Goal: Task Accomplishment & Management: Use online tool/utility

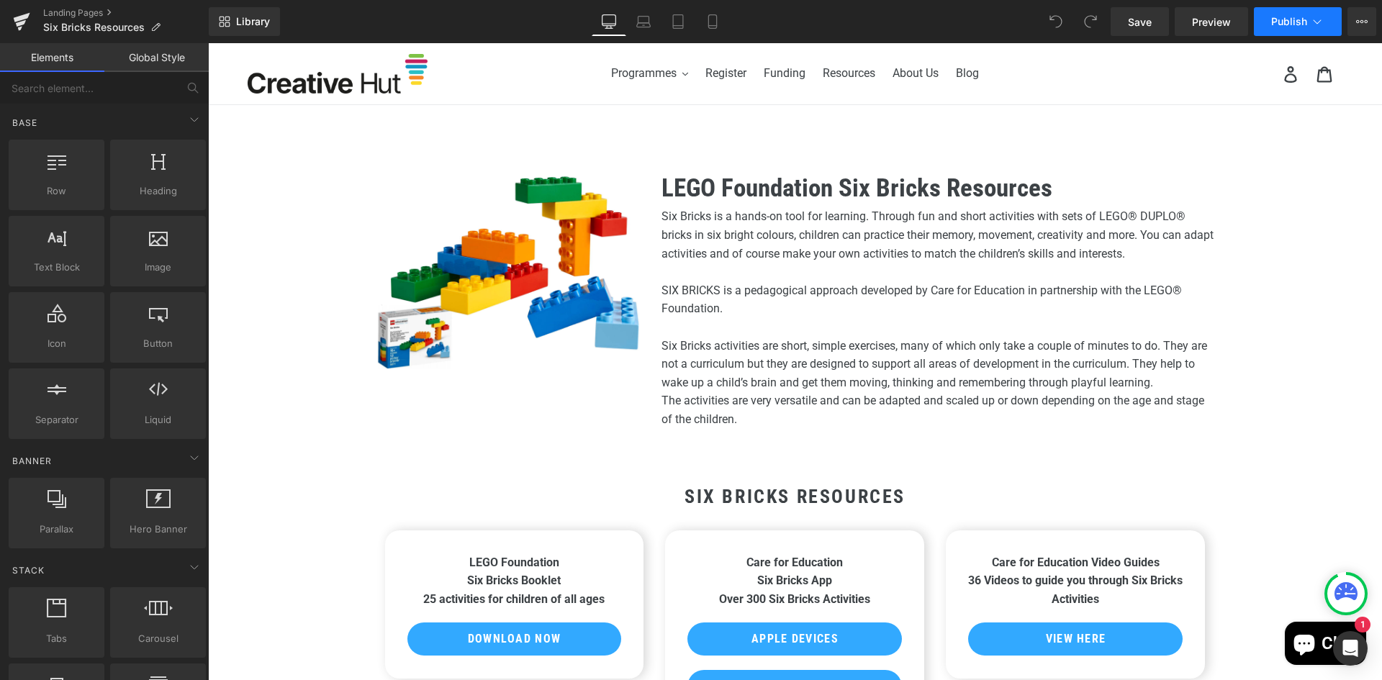
click at [1292, 26] on span "Publish" at bounding box center [1289, 22] width 36 height 12
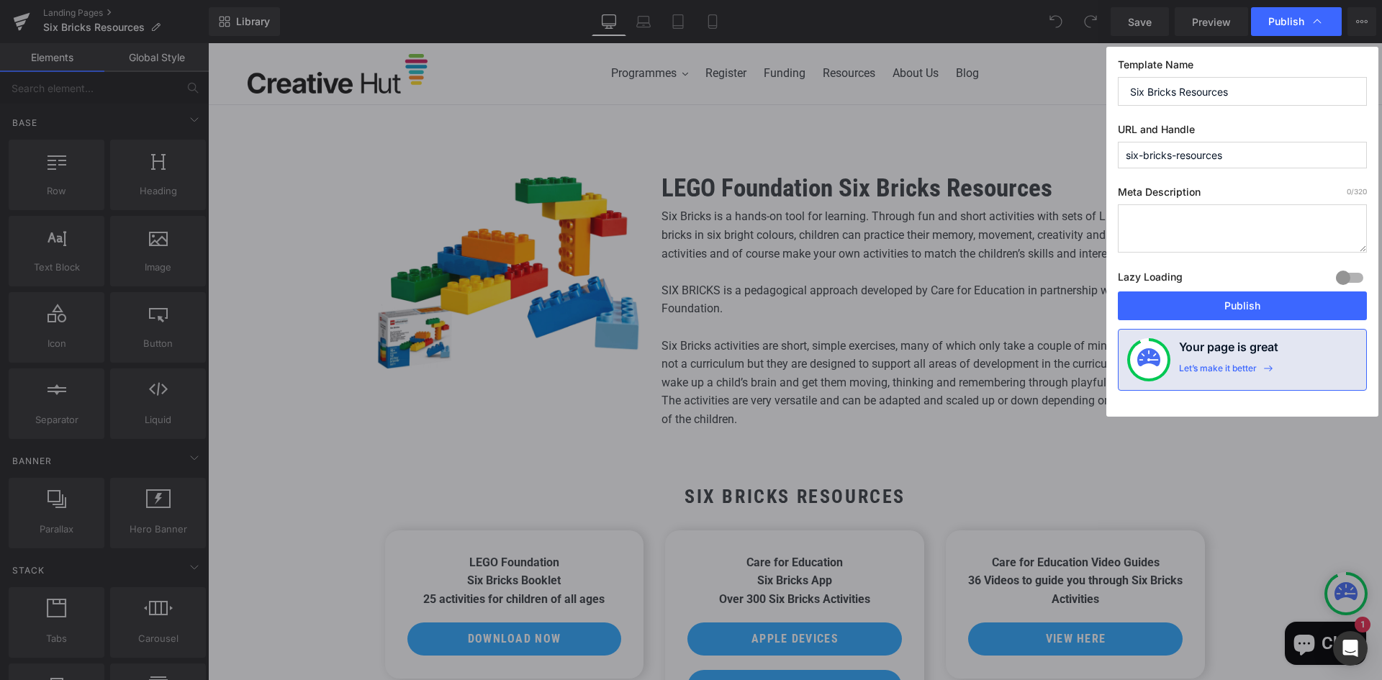
drag, startPoint x: 1265, startPoint y: 158, endPoint x: 1023, endPoint y: 140, distance: 242.5
click at [1023, 140] on div "Publish Template Name Six Bricks Resources URL and Handle six-bricks-resources …" at bounding box center [691, 340] width 1382 height 680
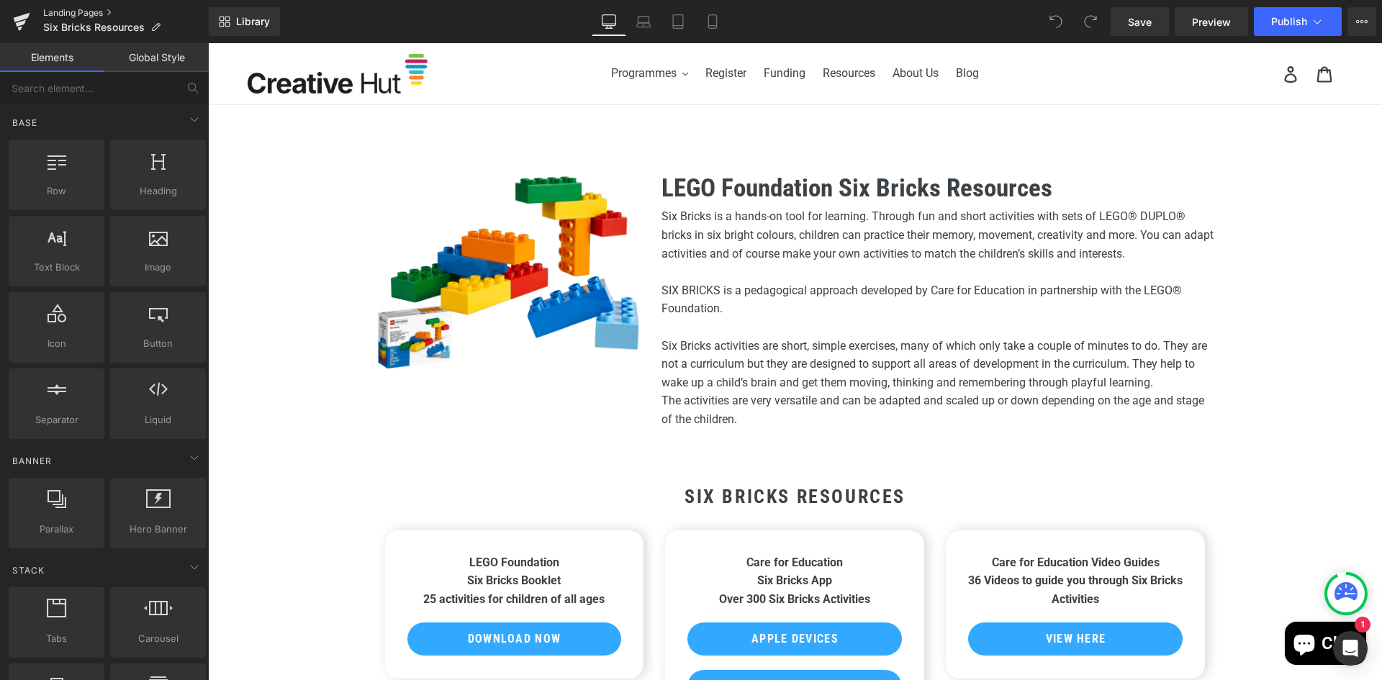
click at [53, 12] on link "Landing Pages" at bounding box center [126, 13] width 166 height 12
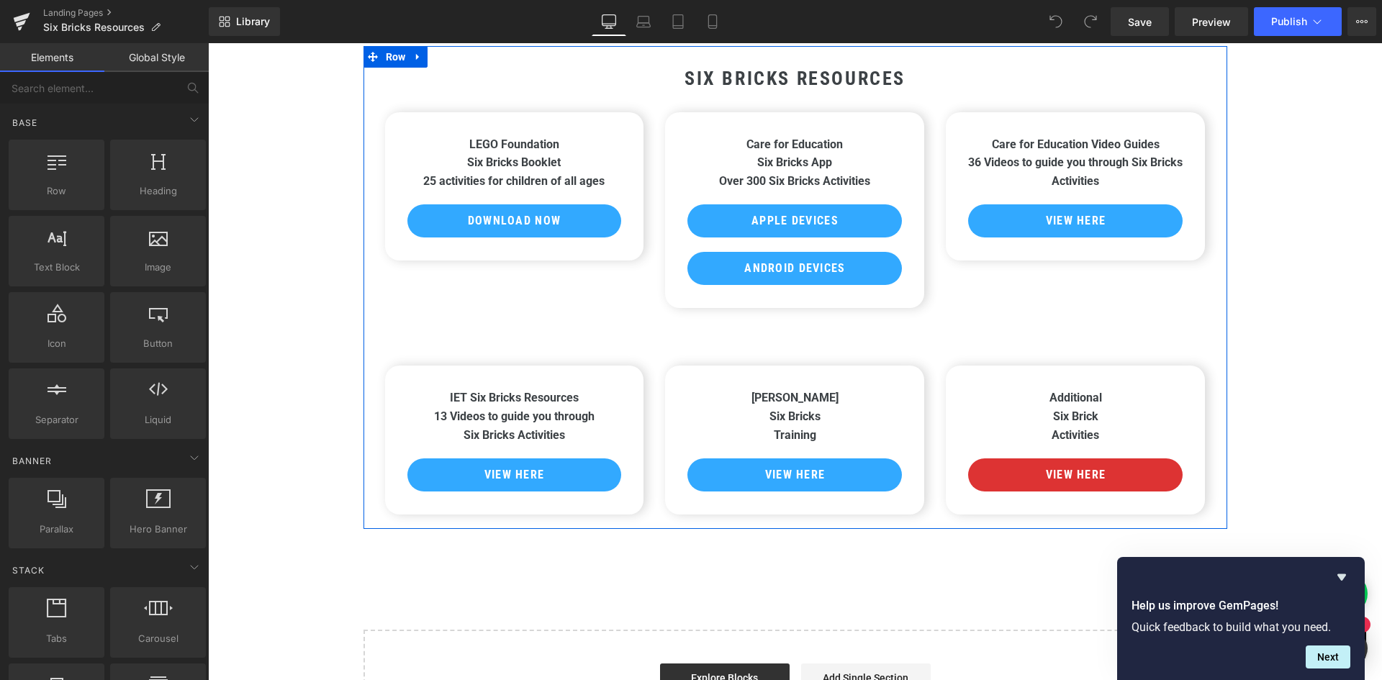
scroll to position [432, 0]
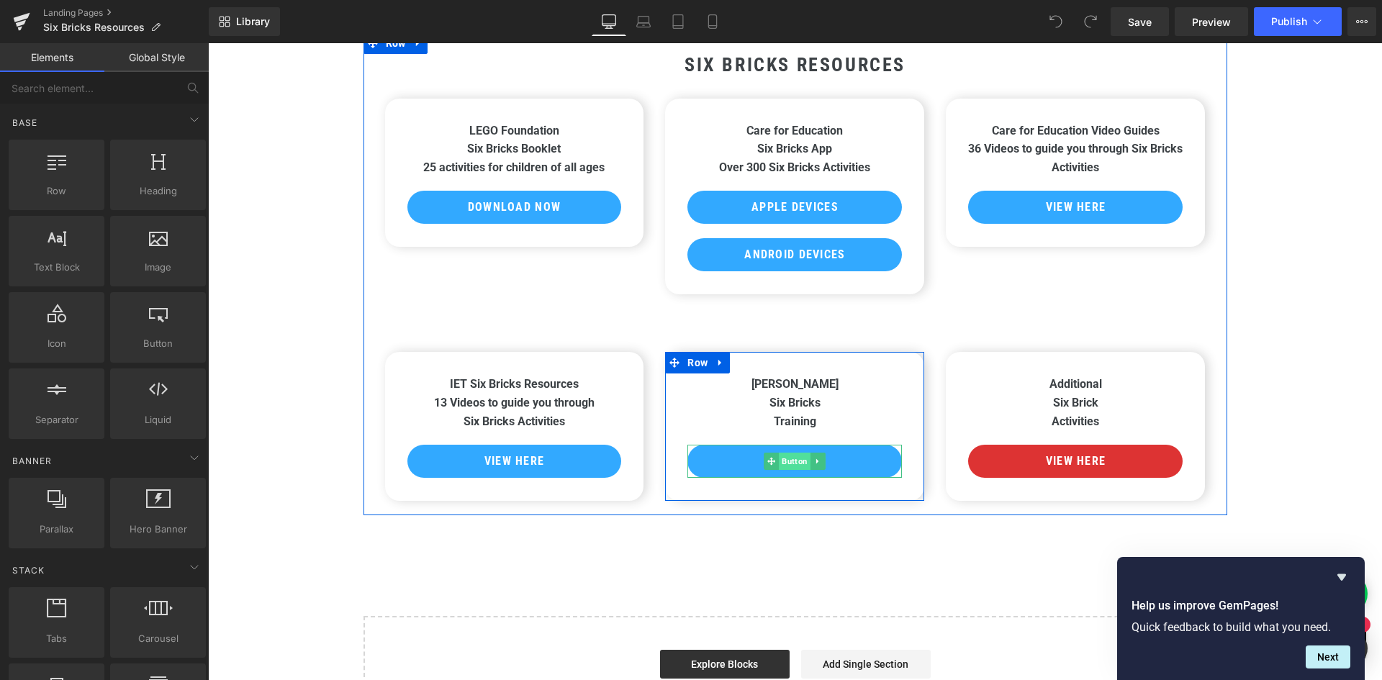
click at [788, 458] on span "Button" at bounding box center [795, 461] width 32 height 17
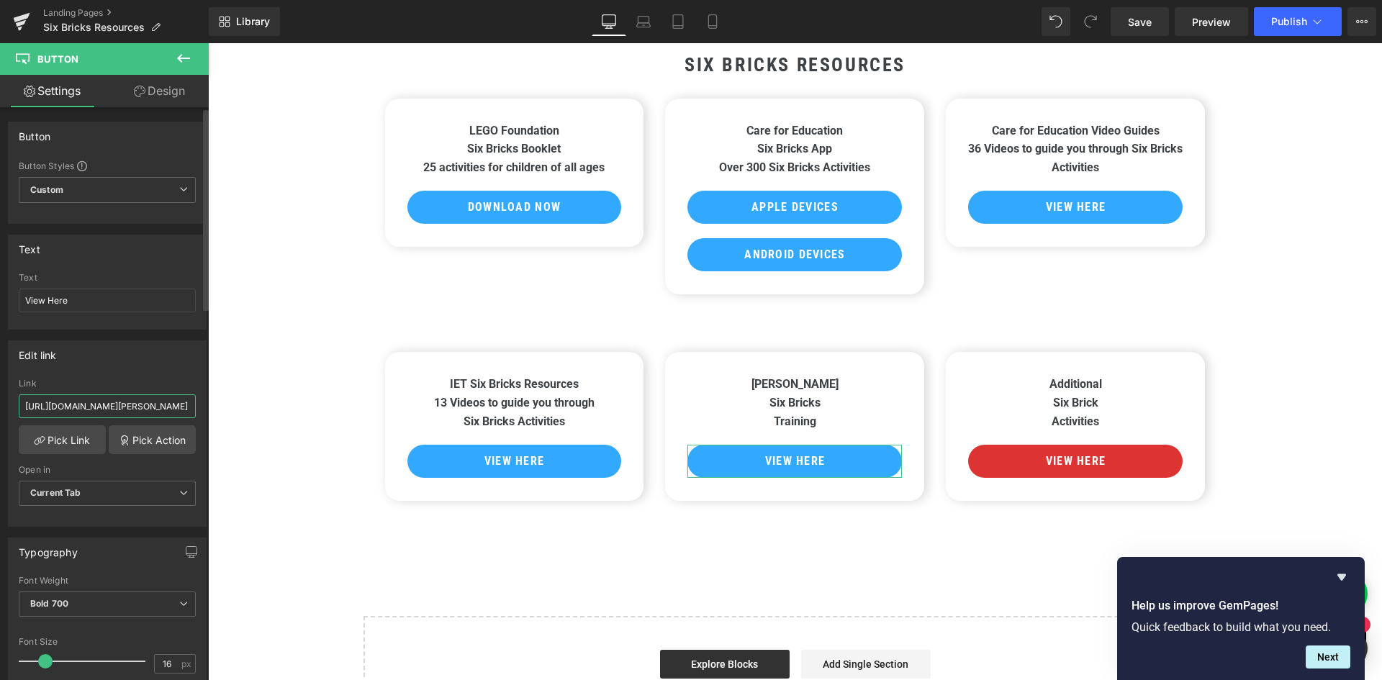
click at [104, 400] on input "[URL][DOMAIN_NAME][PERSON_NAME]" at bounding box center [107, 406] width 177 height 24
paste input "six-bricks"
type input "[URL][DOMAIN_NAME]"
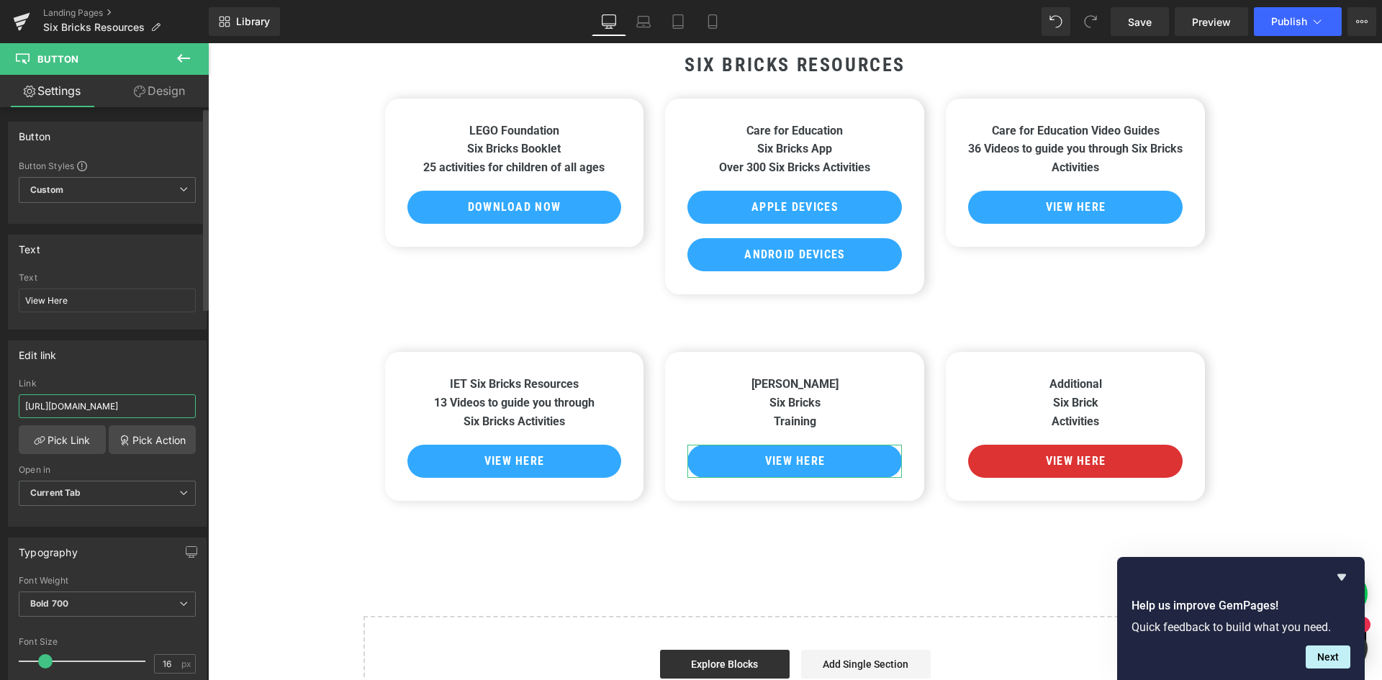
scroll to position [0, 45]
click at [266, 486] on div "Heading Image LEGO Foundation Six Bricks Resources Heading Six Bricks is a hand…" at bounding box center [795, 223] width 1174 height 1021
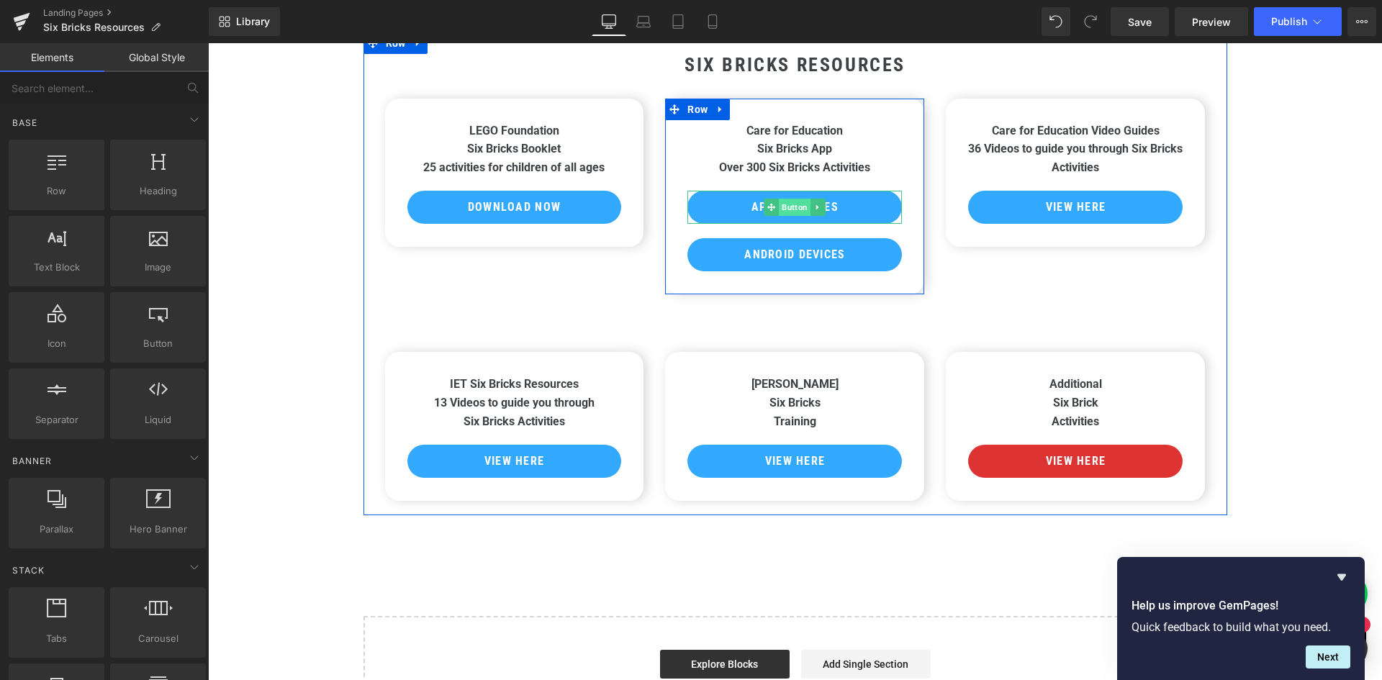
click at [789, 208] on span "Button" at bounding box center [795, 207] width 32 height 17
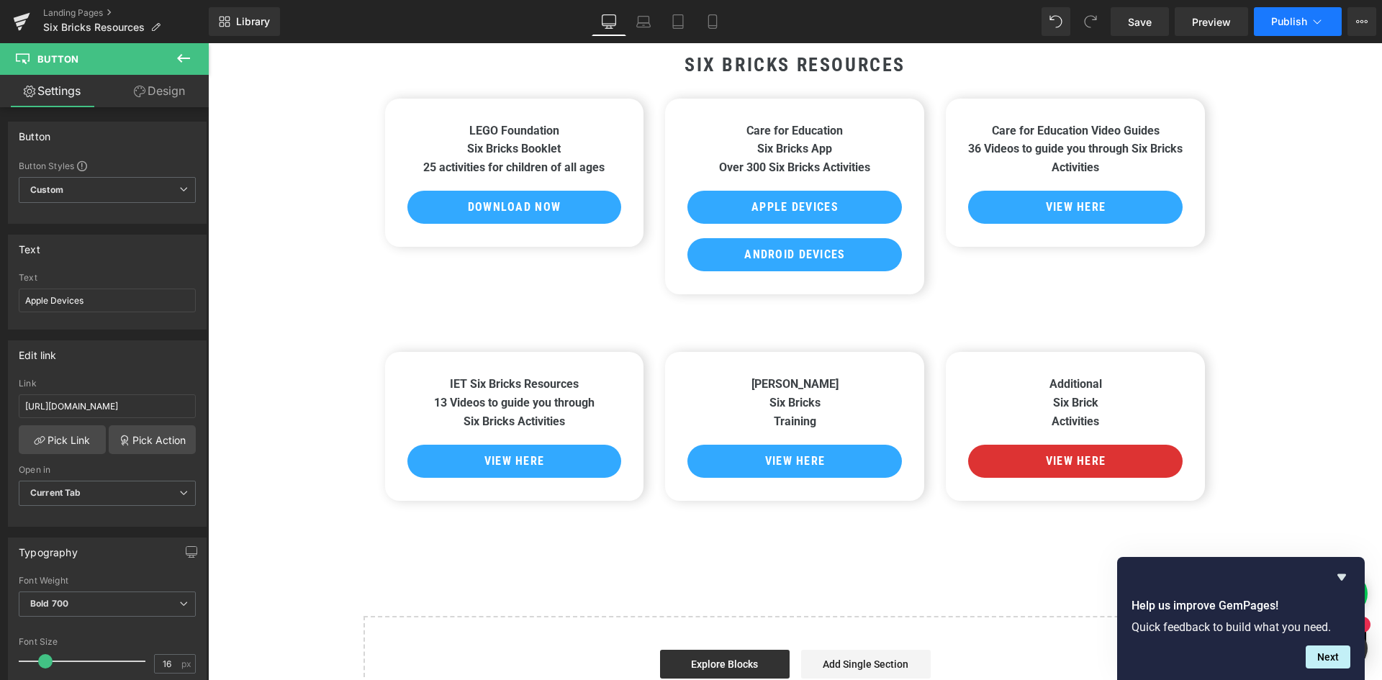
click at [1275, 24] on span "Publish" at bounding box center [1289, 22] width 36 height 12
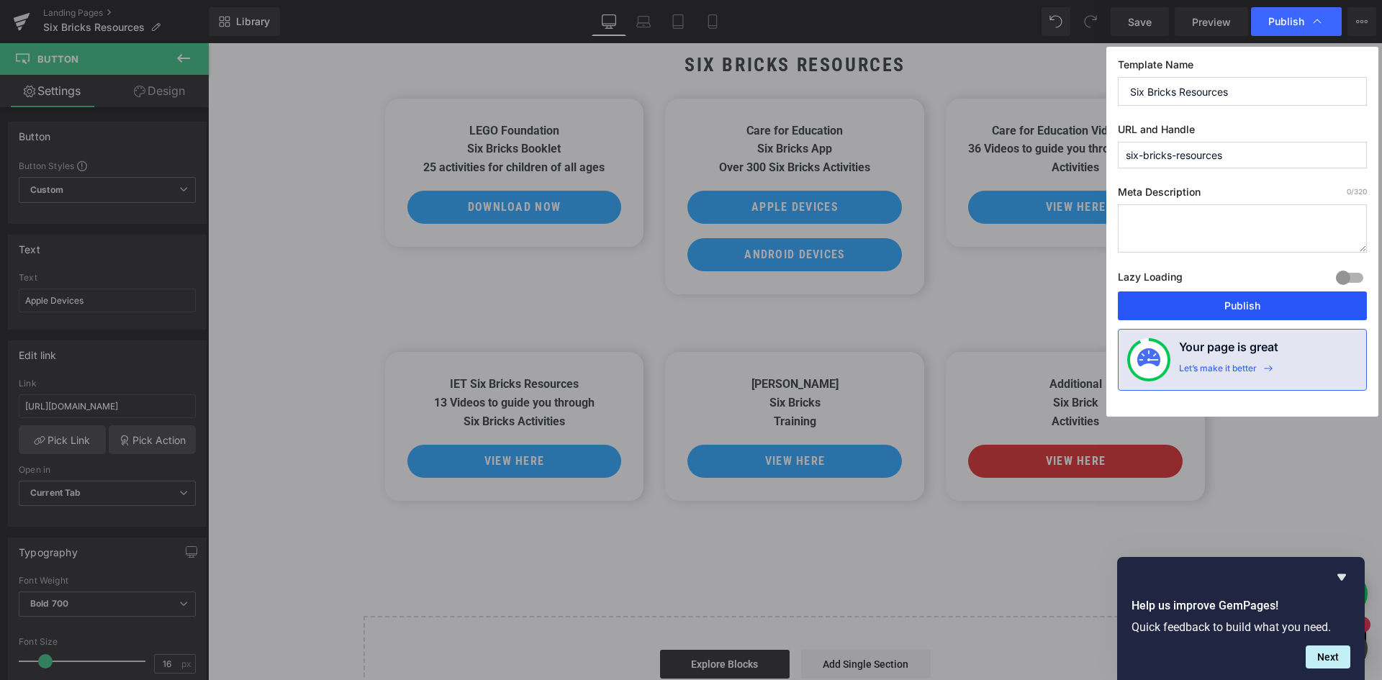
drag, startPoint x: 1237, startPoint y: 304, endPoint x: 1029, endPoint y: 261, distance: 212.4
click at [1237, 304] on button "Publish" at bounding box center [1242, 305] width 249 height 29
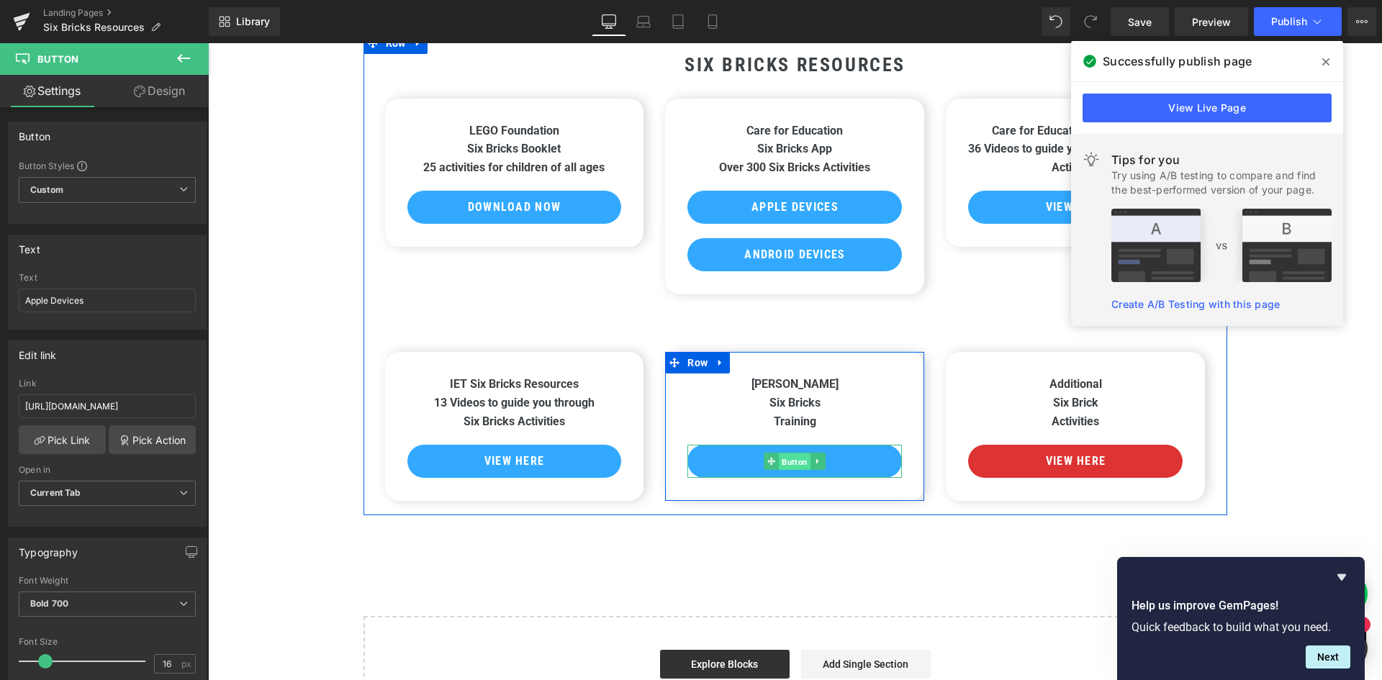
click at [792, 463] on span "Button" at bounding box center [795, 461] width 32 height 17
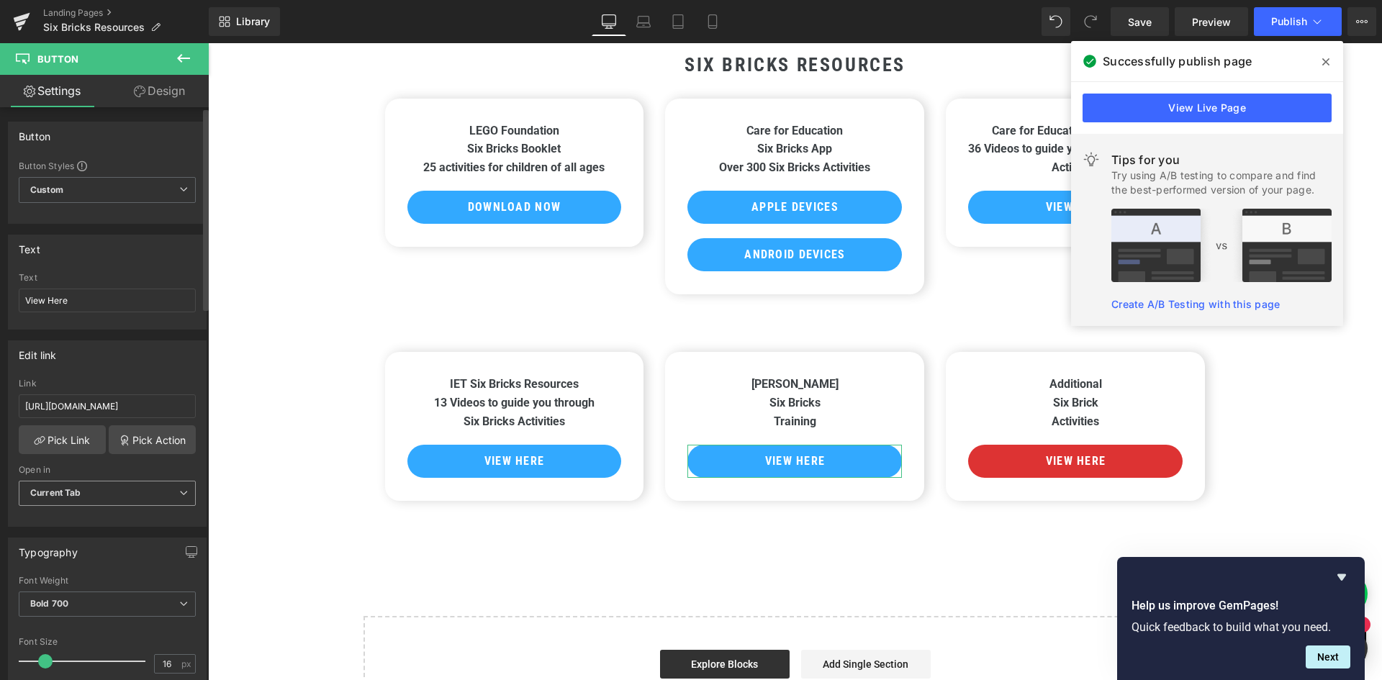
click at [145, 499] on span "Current Tab" at bounding box center [107, 493] width 177 height 25
click at [95, 538] on li "New Tab" at bounding box center [104, 541] width 171 height 22
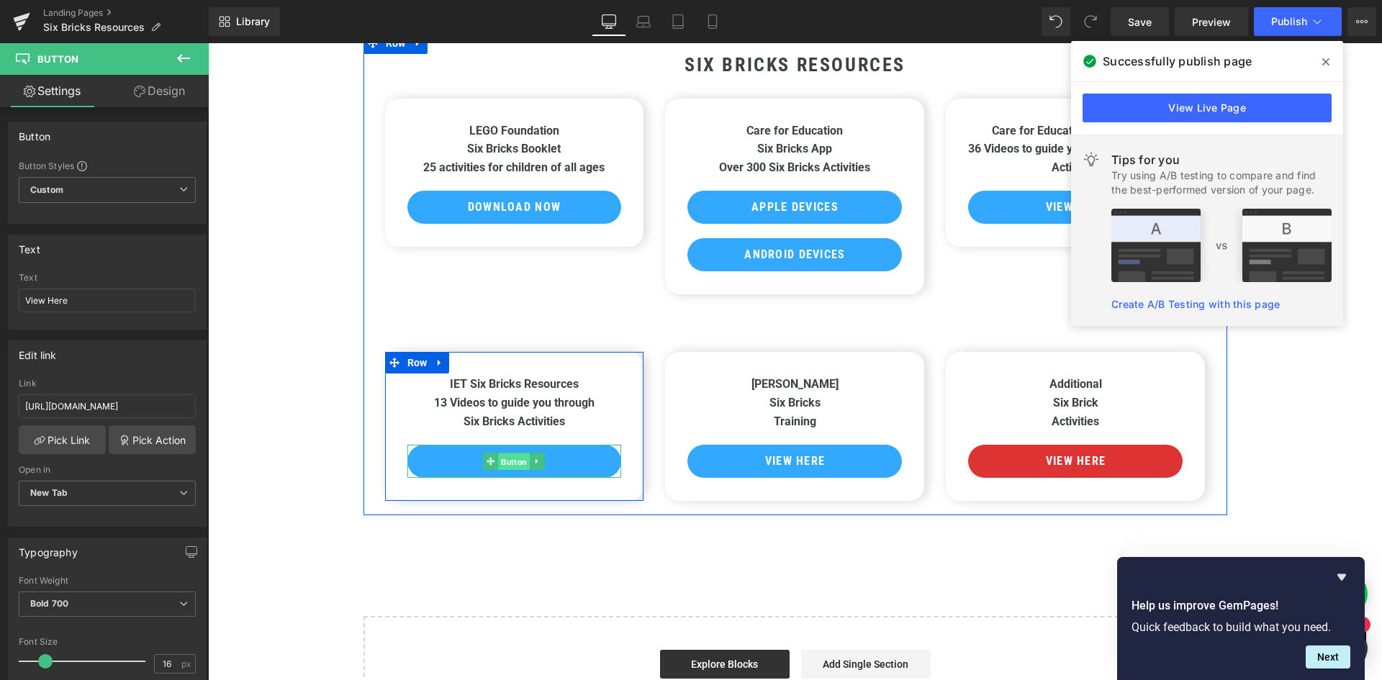
click at [499, 463] on span "Button" at bounding box center [515, 461] width 32 height 17
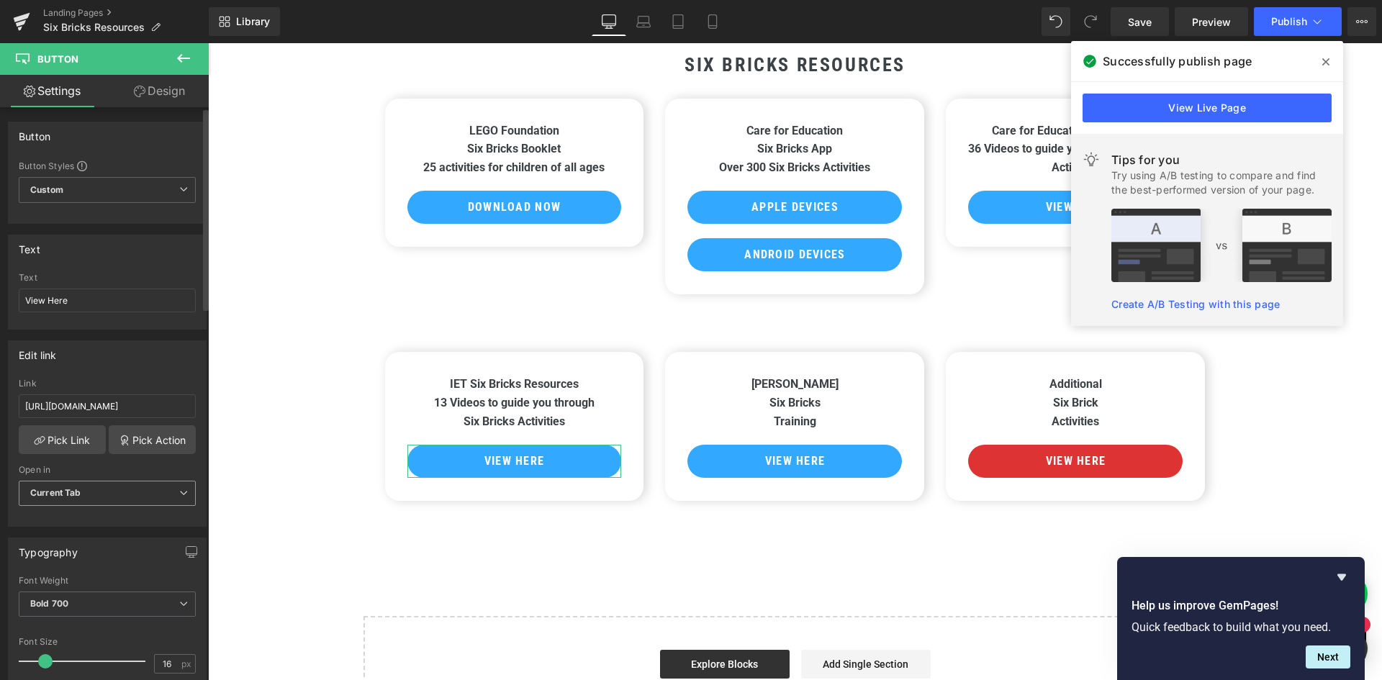
click at [145, 497] on span "Current Tab" at bounding box center [107, 493] width 177 height 25
click at [107, 537] on li "New Tab" at bounding box center [104, 541] width 171 height 22
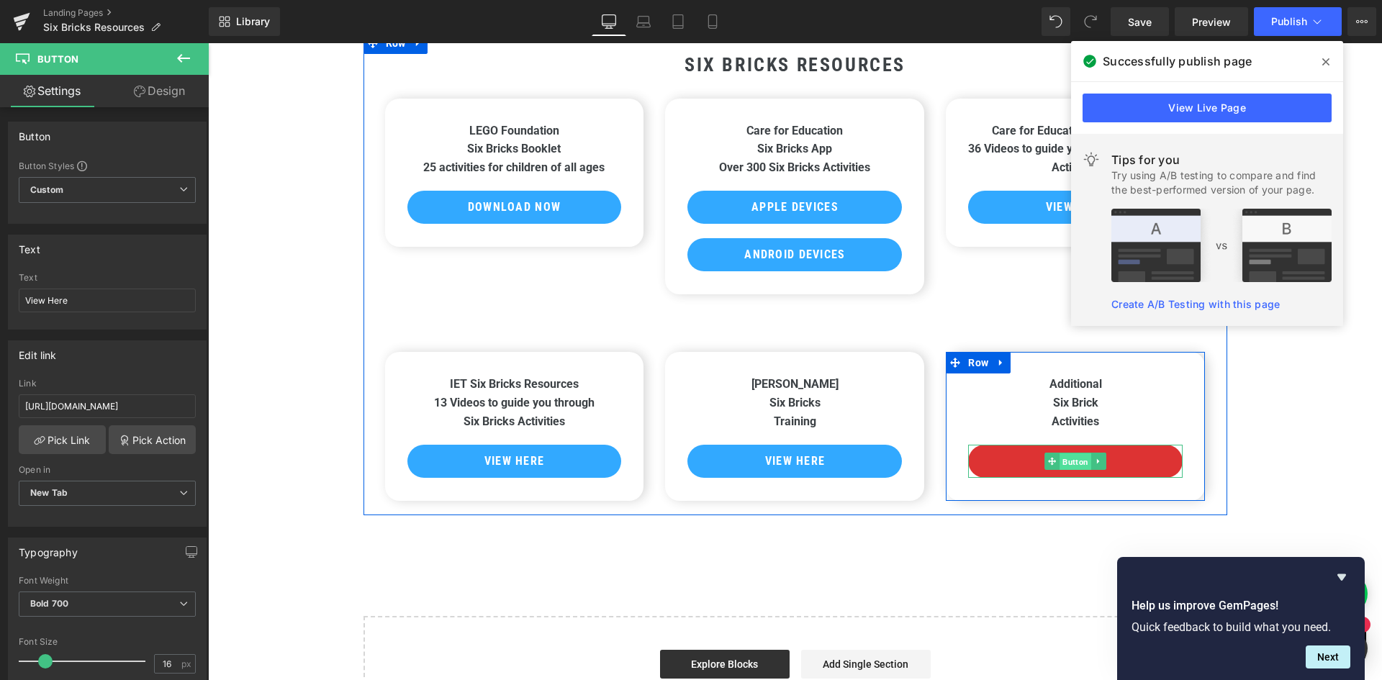
click at [1069, 461] on span "Button" at bounding box center [1076, 461] width 32 height 17
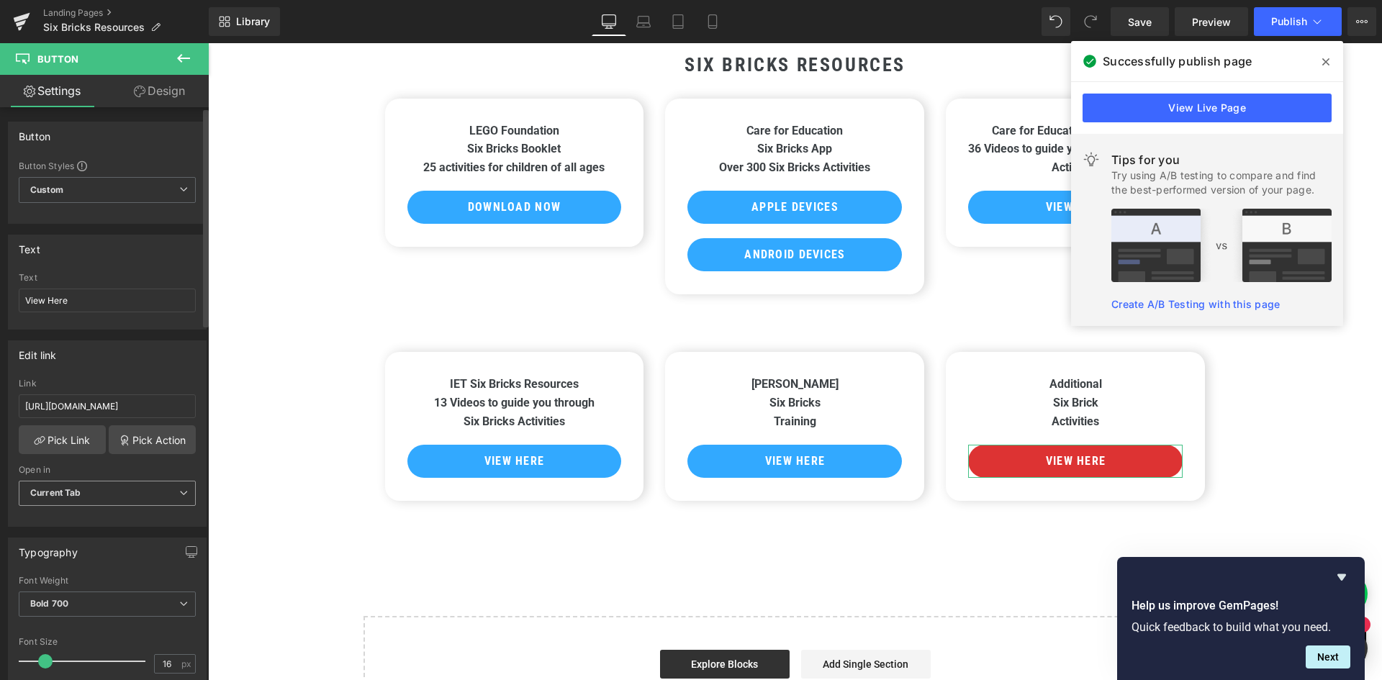
click at [116, 497] on span "Current Tab" at bounding box center [107, 493] width 177 height 25
click at [84, 537] on li "New Tab" at bounding box center [104, 541] width 171 height 22
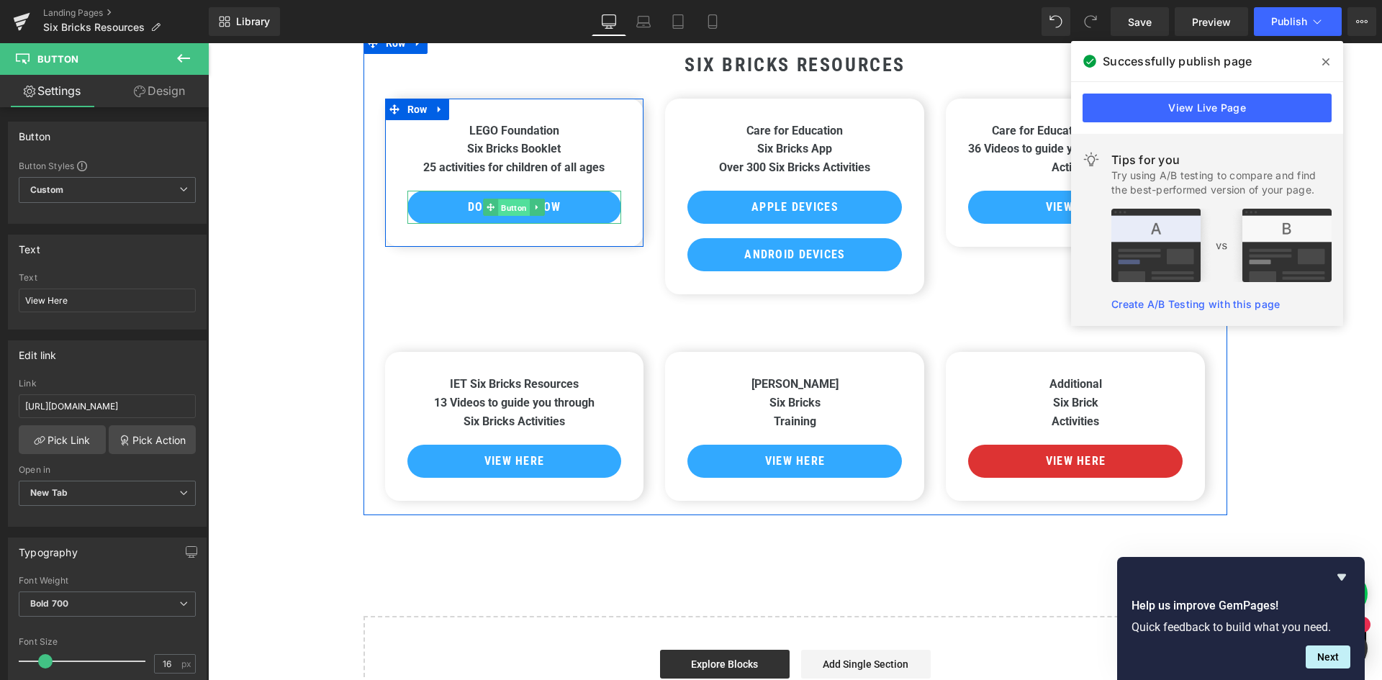
click at [510, 205] on span "Button" at bounding box center [515, 207] width 32 height 17
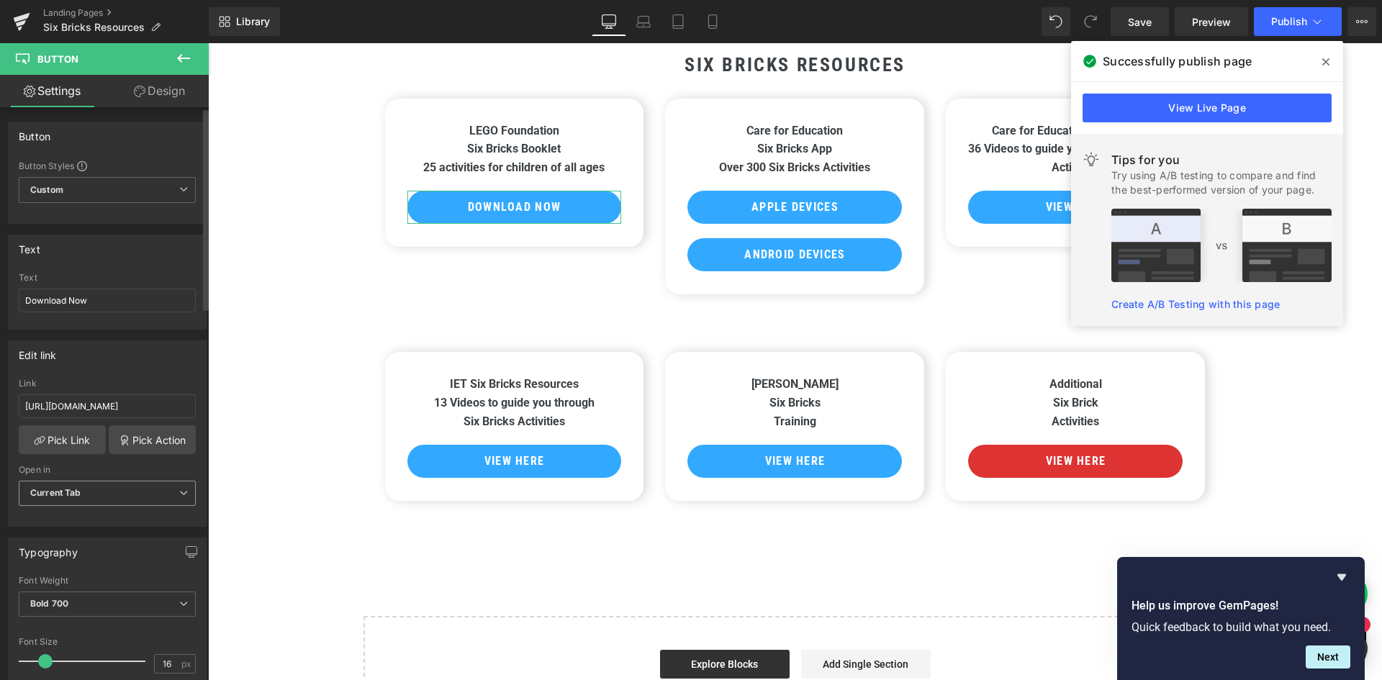
drag, startPoint x: 147, startPoint y: 490, endPoint x: 127, endPoint y: 509, distance: 28.0
click at [145, 491] on span "Current Tab" at bounding box center [107, 493] width 177 height 25
click at [87, 537] on li "New Tab" at bounding box center [104, 541] width 171 height 22
click at [1323, 64] on icon at bounding box center [1325, 61] width 7 height 7
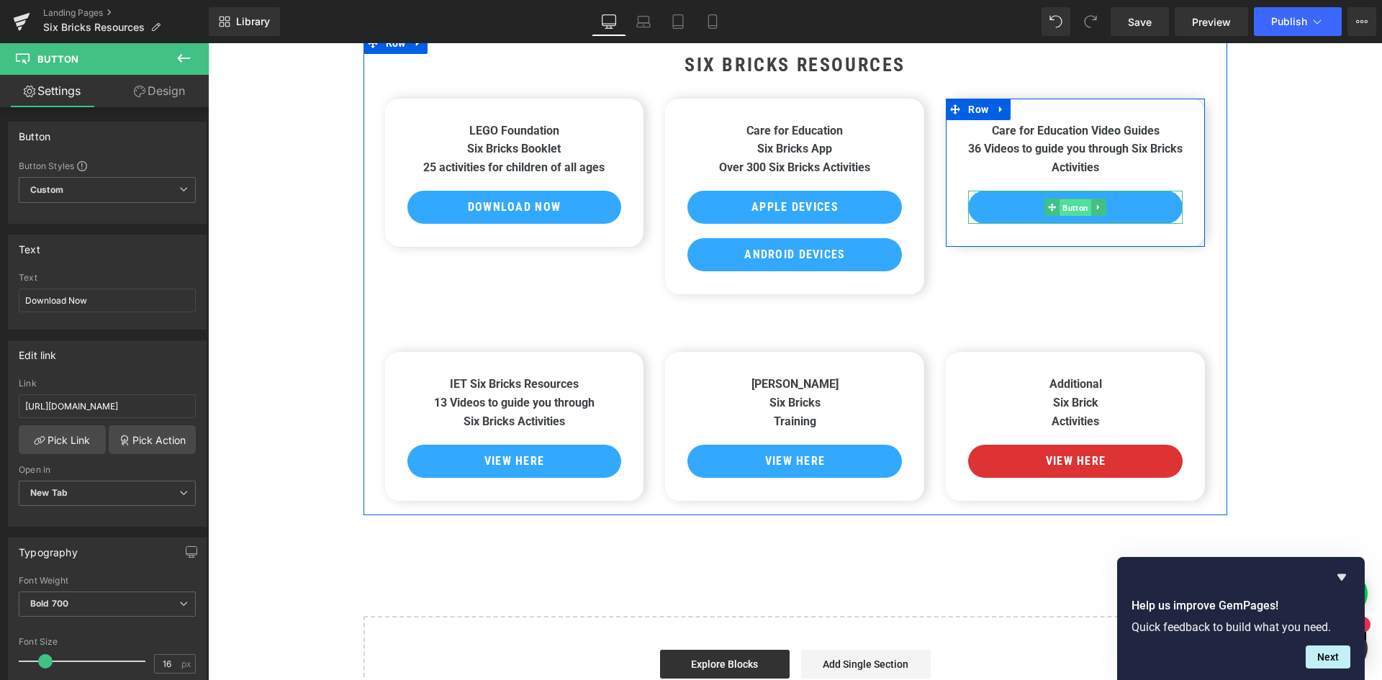
click at [1084, 204] on span "Button" at bounding box center [1076, 207] width 32 height 17
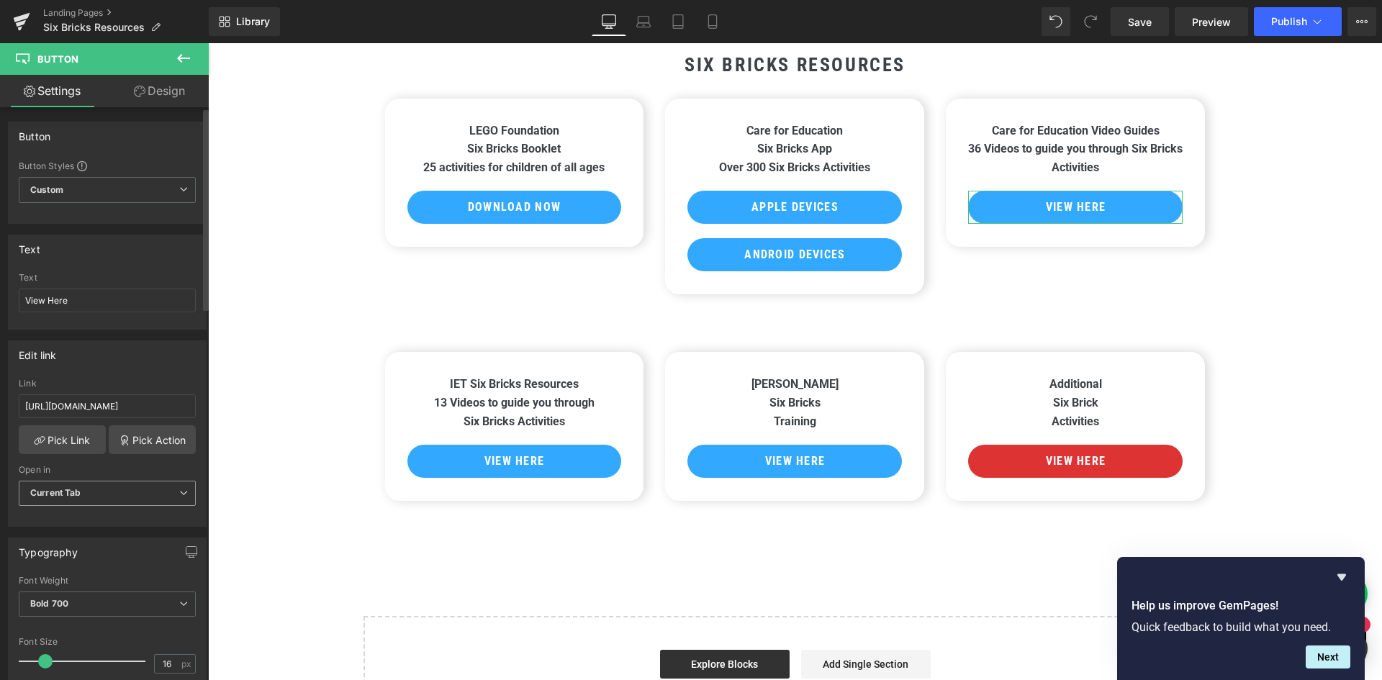
drag, startPoint x: 102, startPoint y: 491, endPoint x: 80, endPoint y: 527, distance: 42.9
click at [102, 491] on span "Current Tab" at bounding box center [107, 493] width 177 height 25
click at [71, 544] on div "New Tab" at bounding box center [58, 540] width 37 height 10
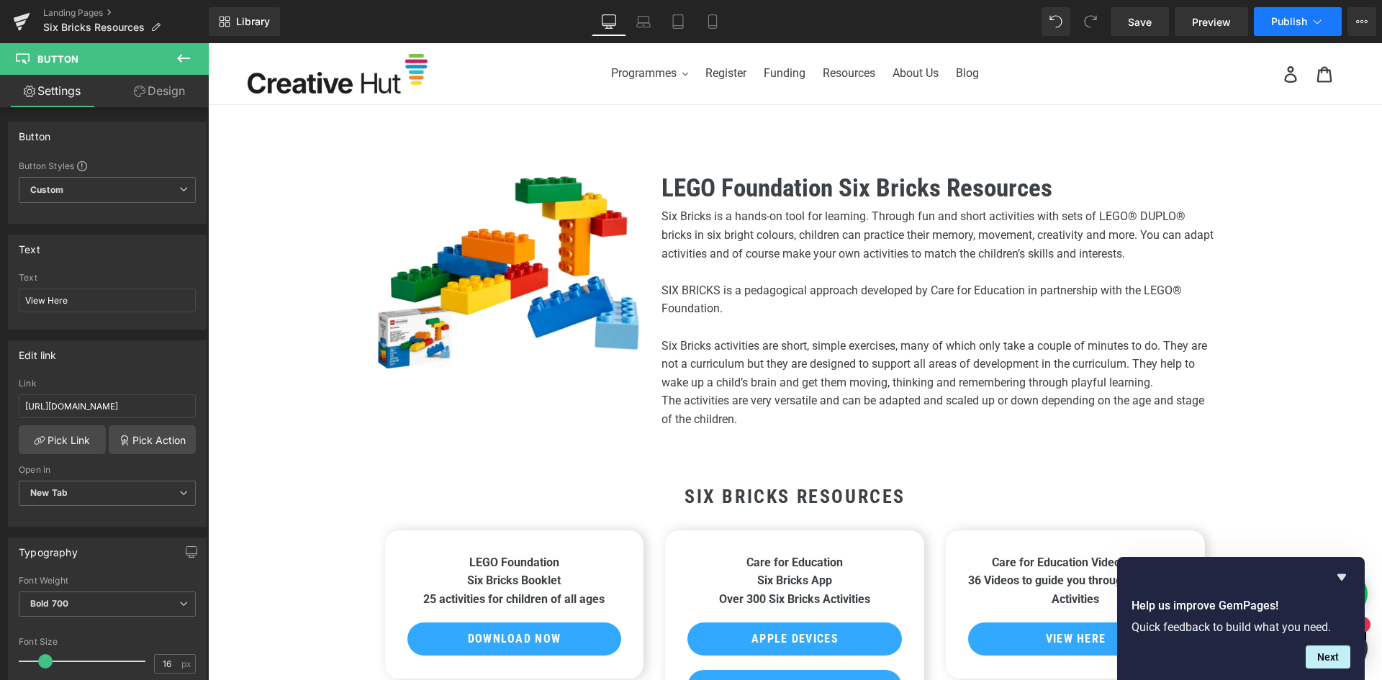
click at [1288, 17] on span "Publish" at bounding box center [1289, 22] width 36 height 12
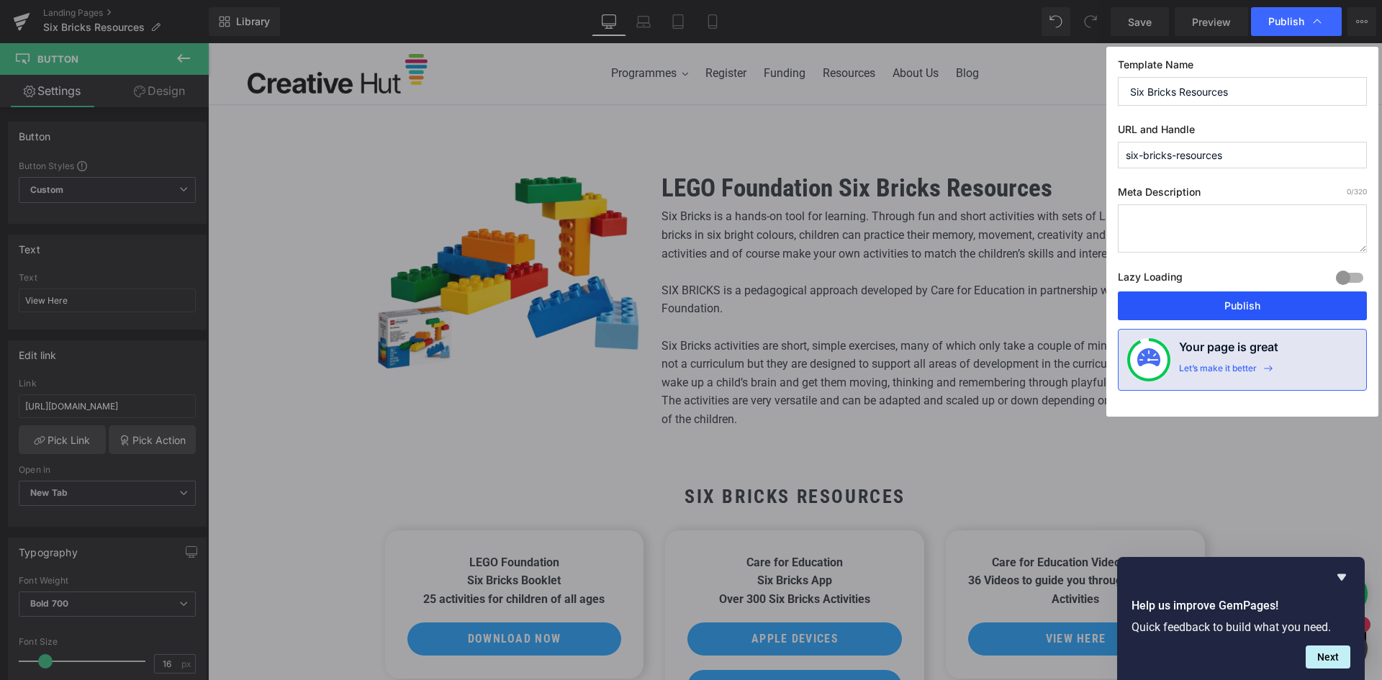
click at [1246, 307] on button "Publish" at bounding box center [1242, 305] width 249 height 29
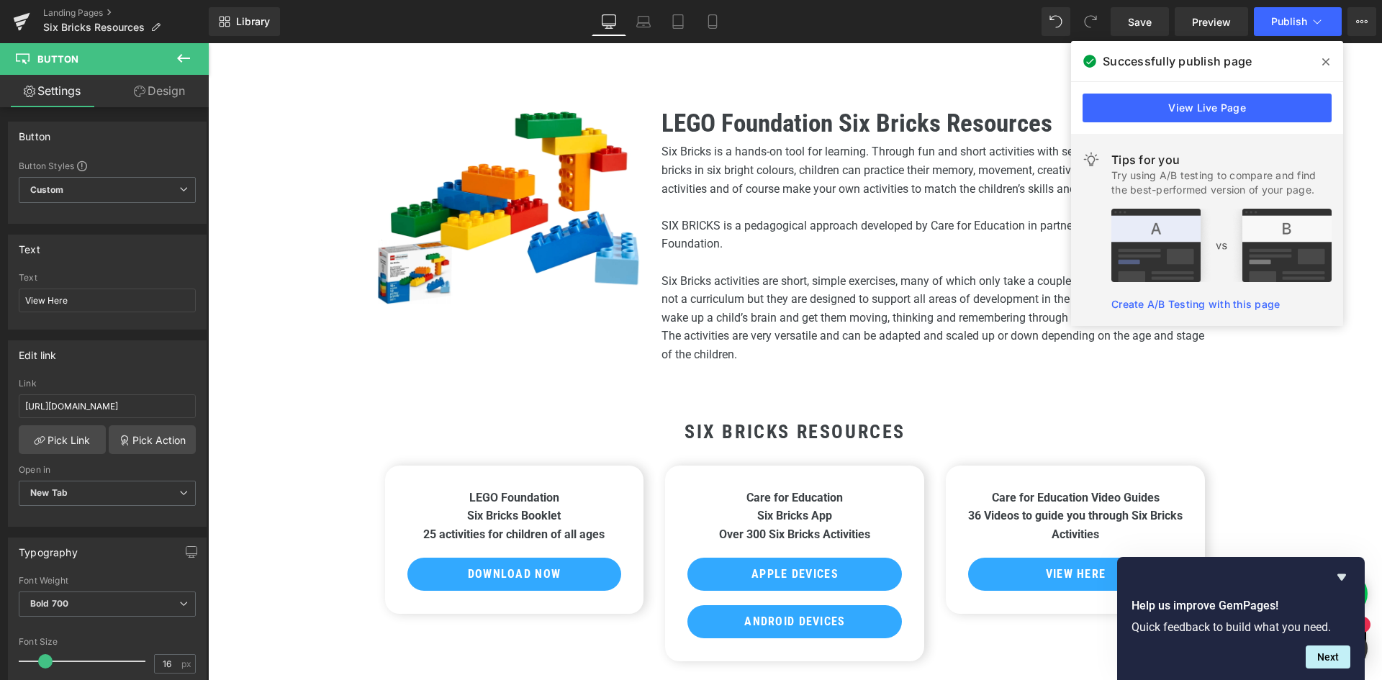
scroll to position [288, 0]
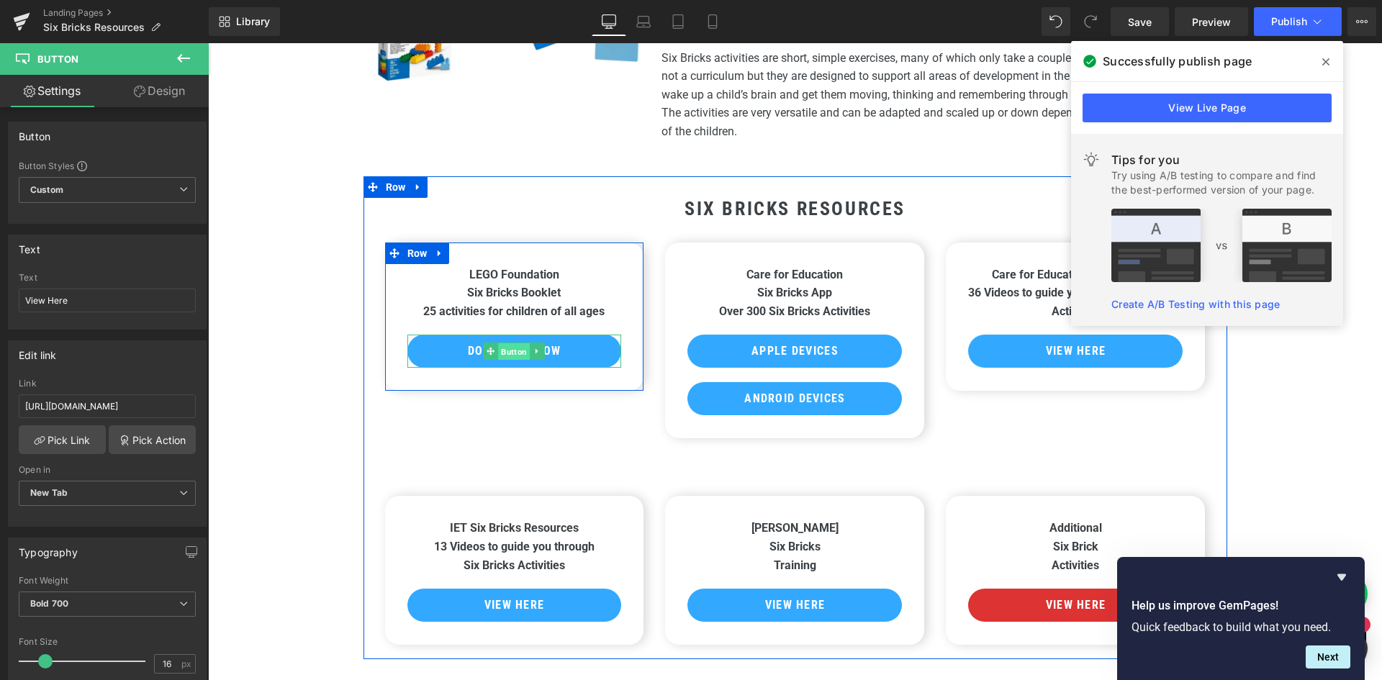
click at [504, 352] on span "Button" at bounding box center [515, 351] width 32 height 17
